Goal: Information Seeking & Learning: Understand process/instructions

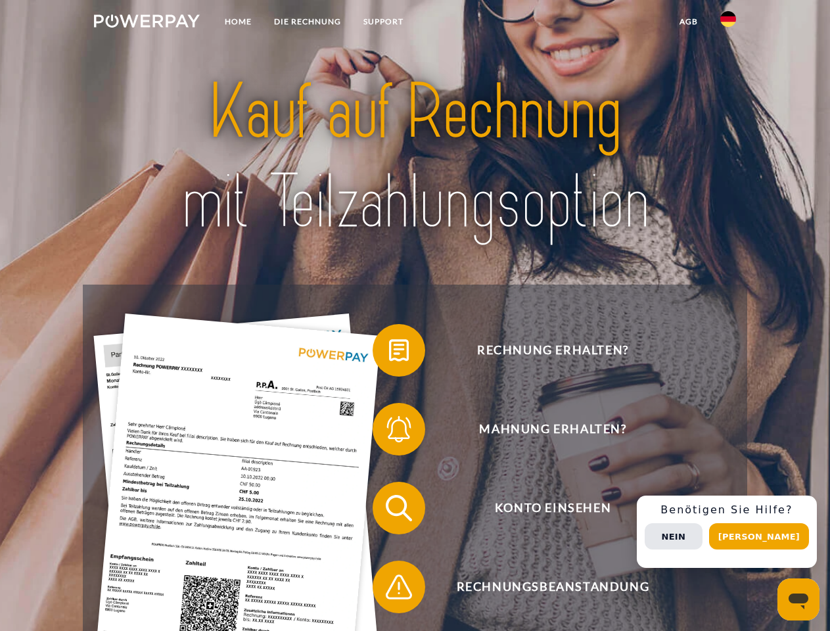
click at [146, 23] on img at bounding box center [147, 20] width 106 height 13
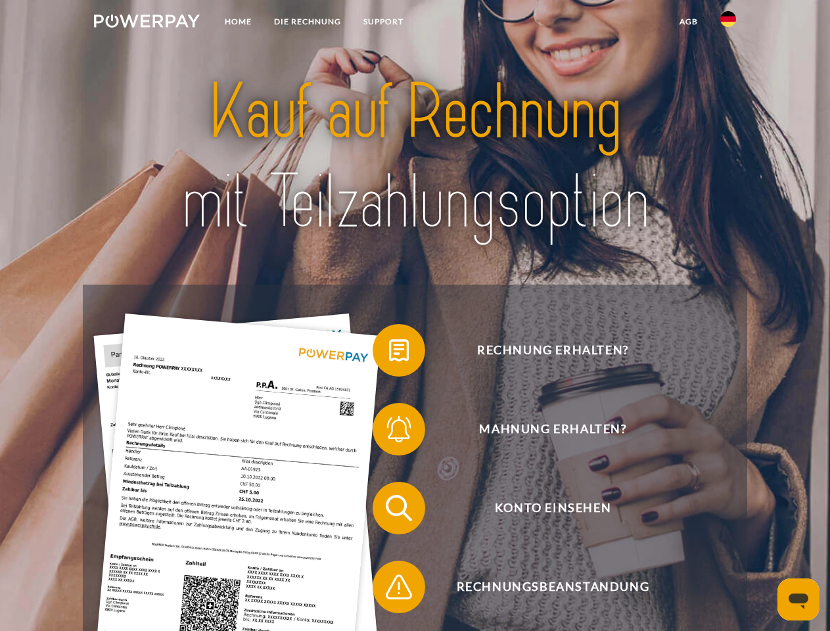
click at [728, 23] on img at bounding box center [728, 19] width 16 height 16
click at [688, 22] on link "agb" at bounding box center [688, 22] width 41 height 24
click at [389, 353] on span at bounding box center [379, 350] width 66 height 66
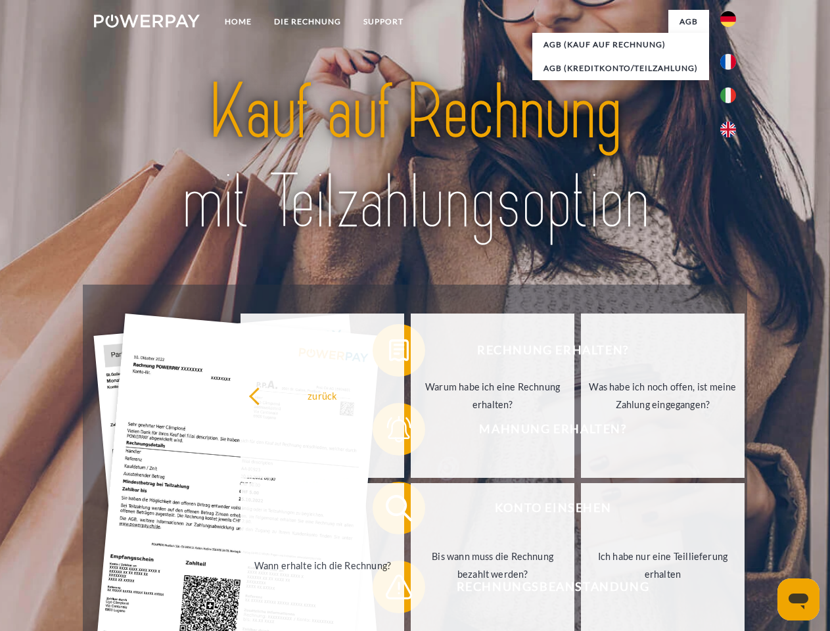
click at [389, 432] on div "Rechnung erhalten? Mahnung erhalten? Konto einsehen" at bounding box center [414, 547] width 663 height 526
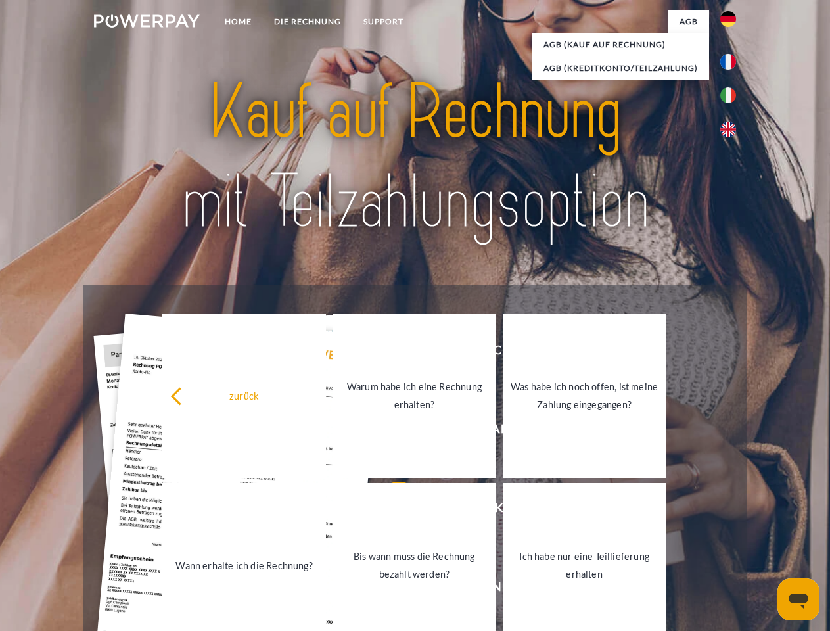
click at [389, 510] on link "Bis wann muss die Rechnung bezahlt werden?" at bounding box center [414, 565] width 164 height 164
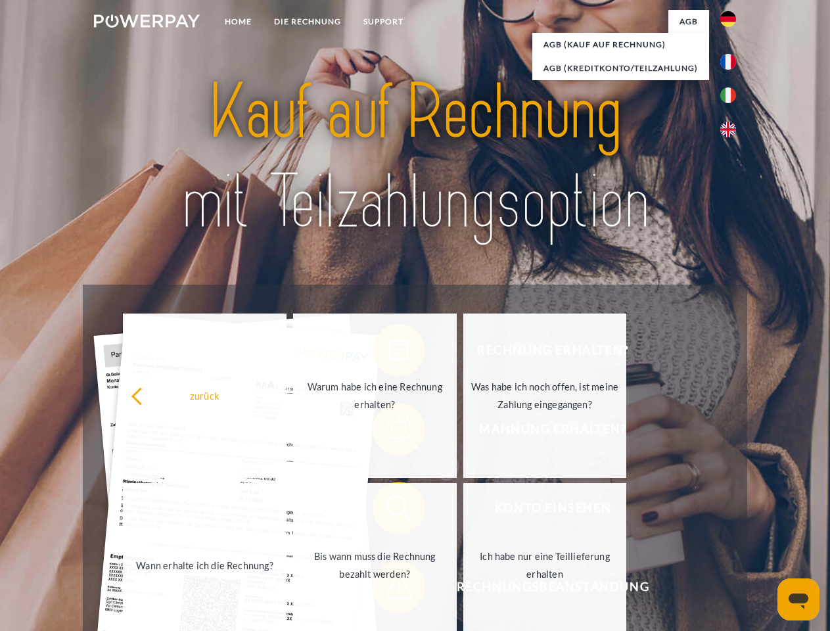
click at [389, 589] on span at bounding box center [379, 587] width 66 height 66
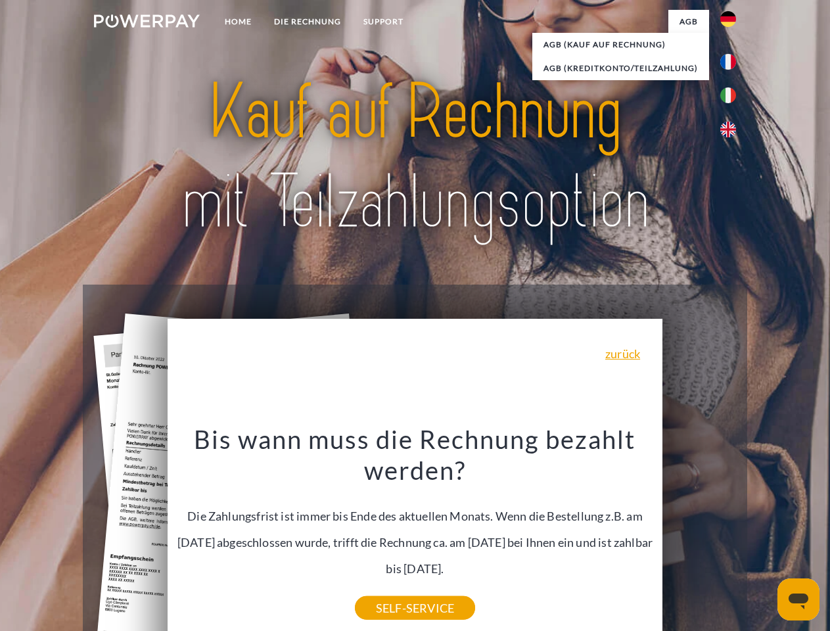
click at [731, 531] on div "Rechnung erhalten? Mahnung erhalten? Konto einsehen" at bounding box center [414, 547] width 663 height 526
click at [699, 534] on span "Konto einsehen" at bounding box center [553, 508] width 322 height 53
click at [763, 536] on header "Home DIE RECHNUNG SUPPORT" at bounding box center [415, 453] width 830 height 907
